Goal: Task Accomplishment & Management: Manage account settings

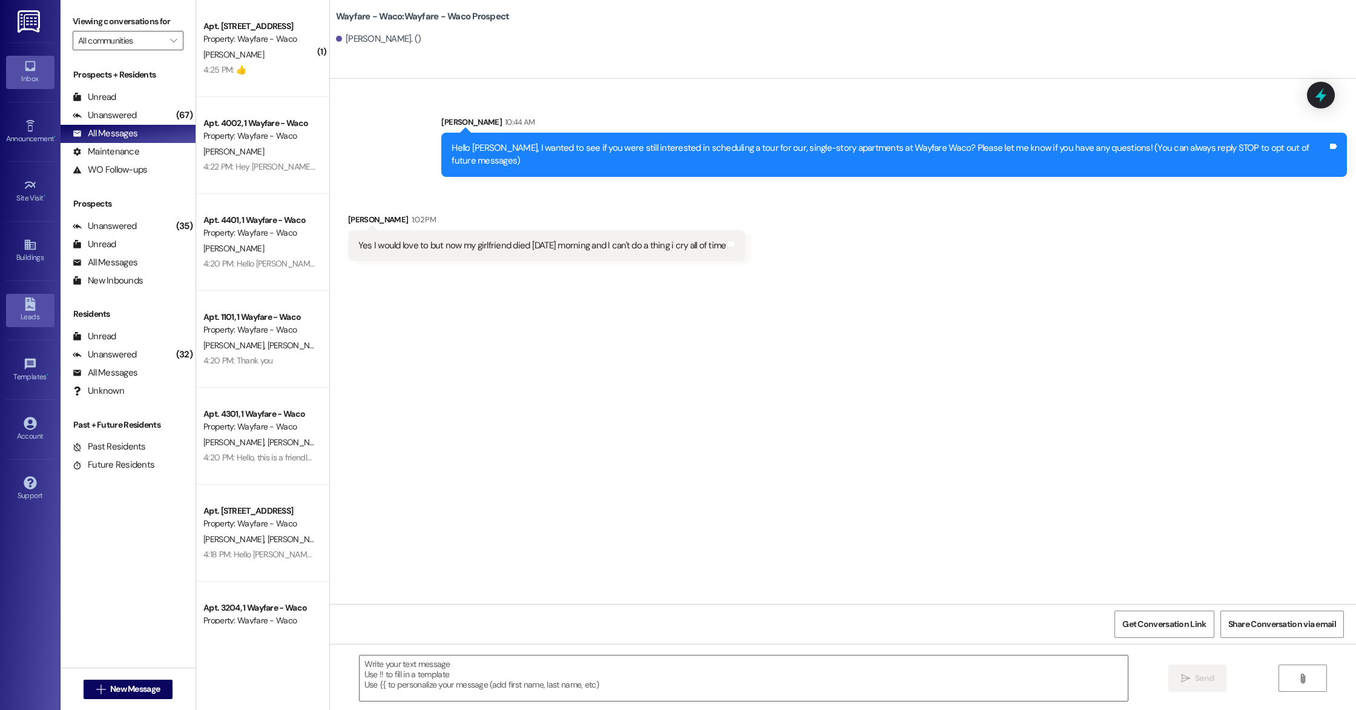
click at [30, 320] on div "Leads" at bounding box center [30, 317] width 61 height 12
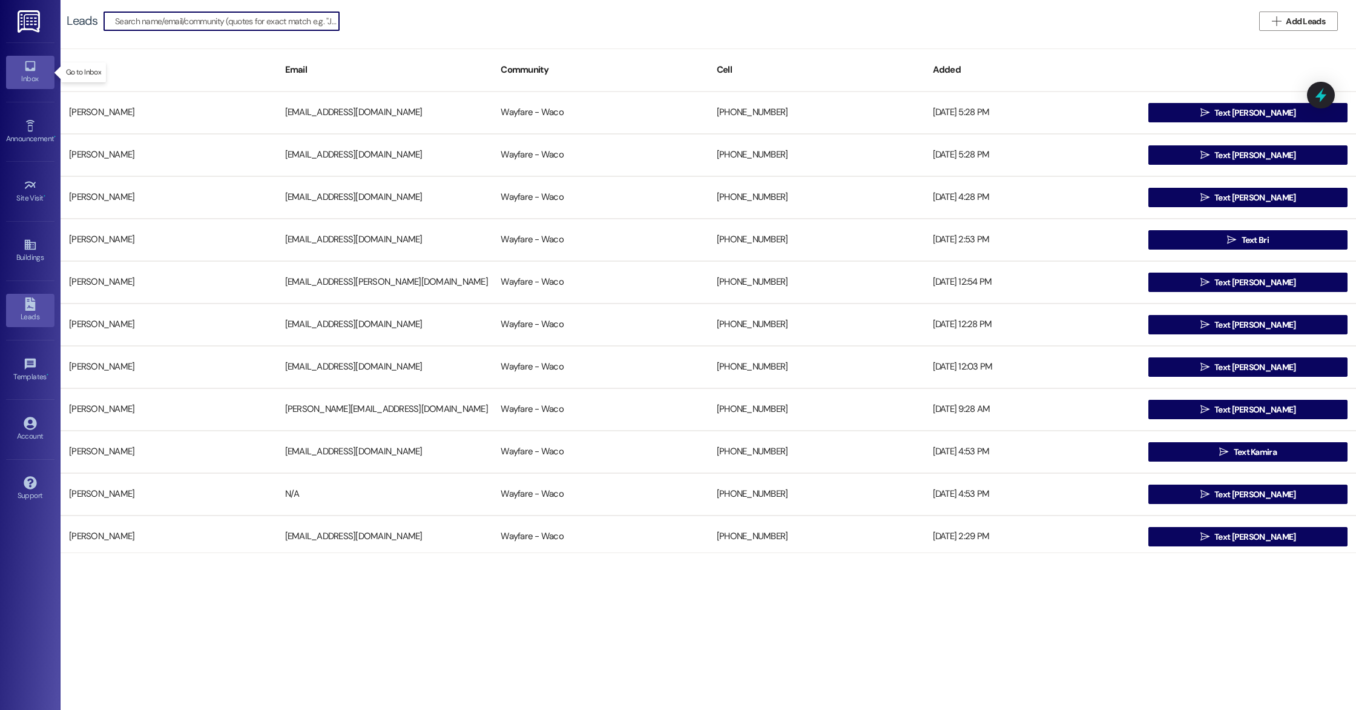
click at [33, 76] on div "Inbox" at bounding box center [30, 79] width 61 height 12
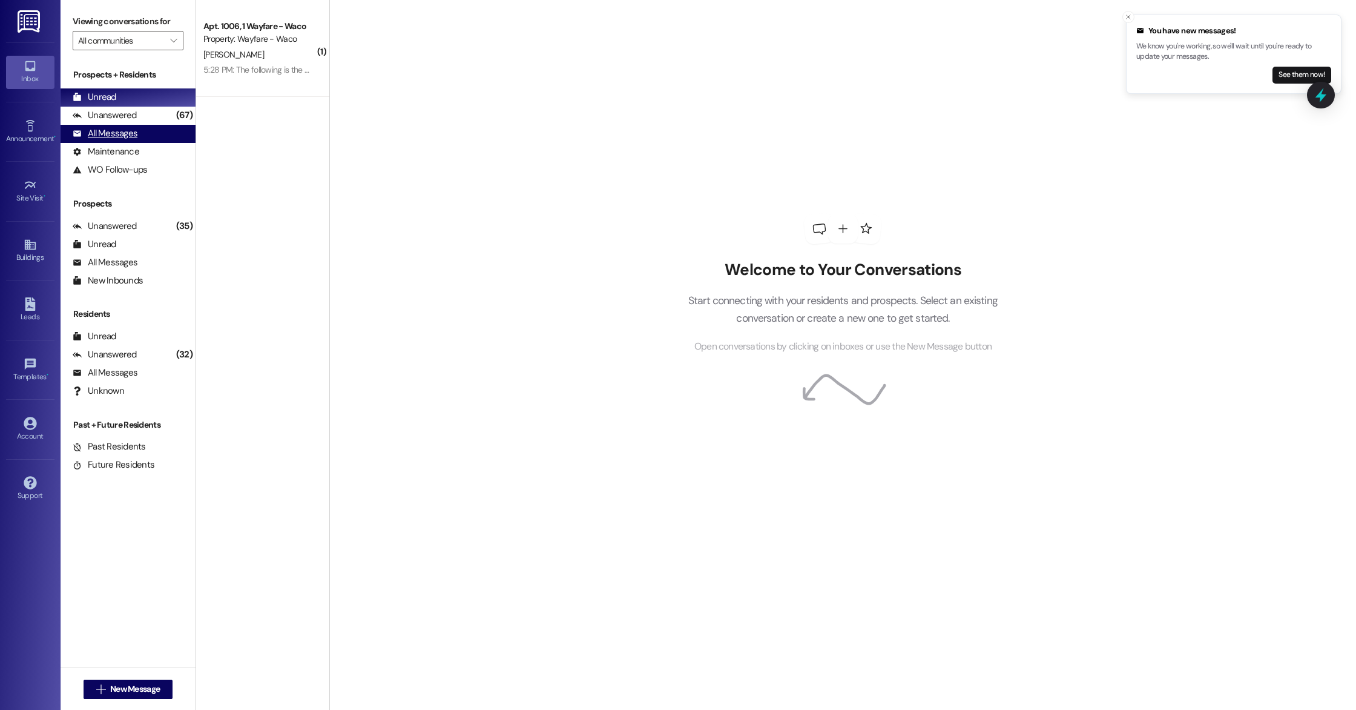
click at [116, 127] on div "All Messages" at bounding box center [105, 133] width 65 height 13
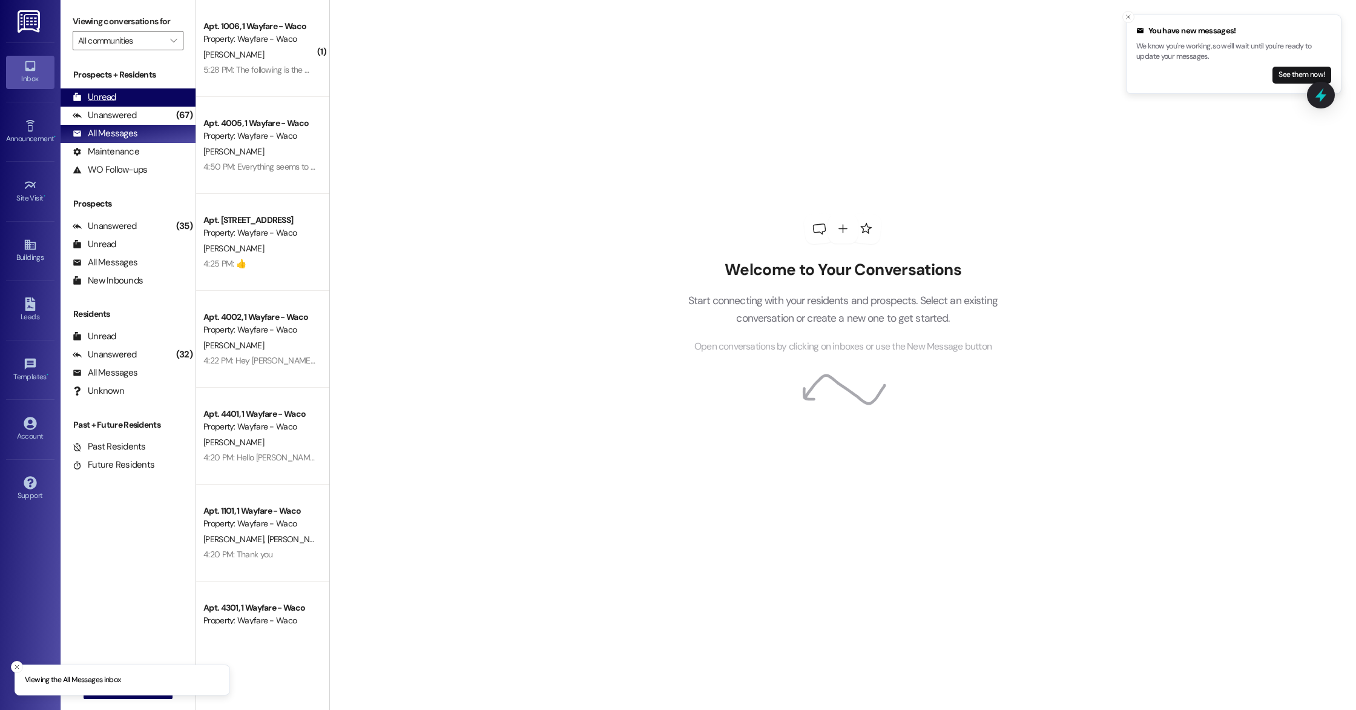
click at [119, 97] on div "Unread (0)" at bounding box center [128, 97] width 135 height 18
